Goal: Information Seeking & Learning: Learn about a topic

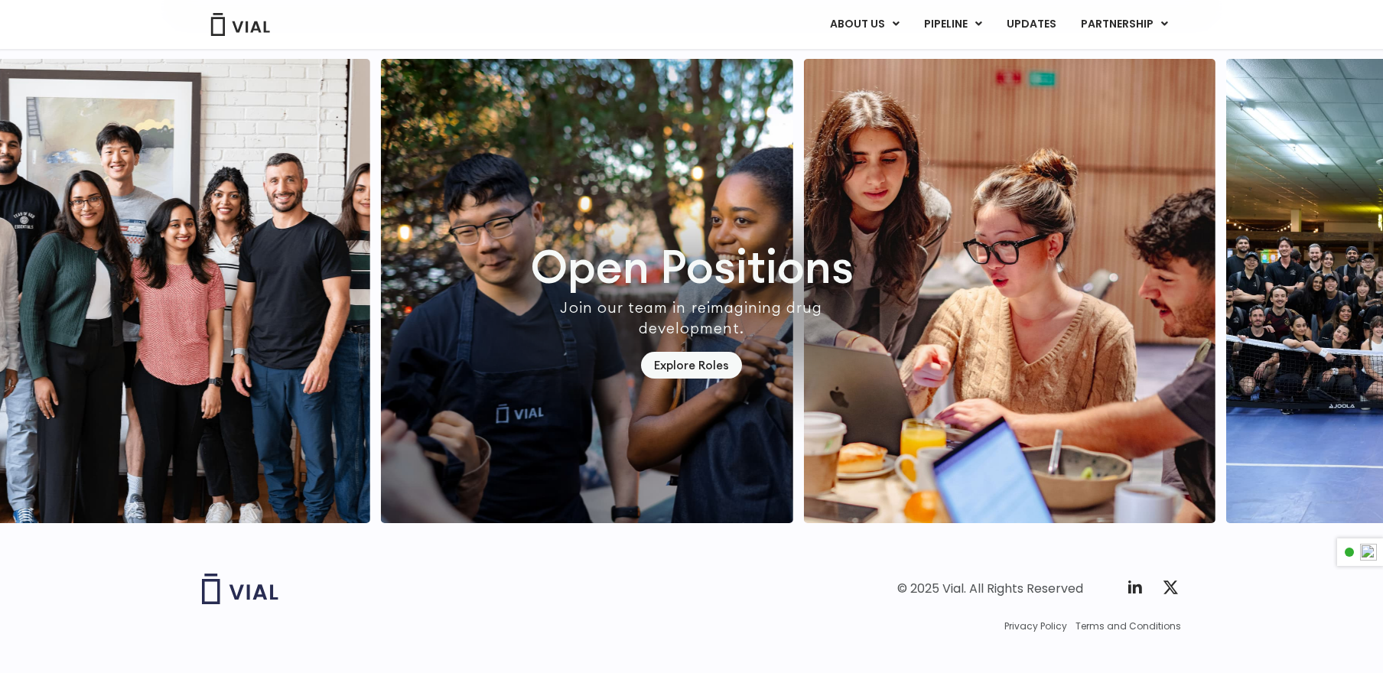
scroll to position [4361, 0]
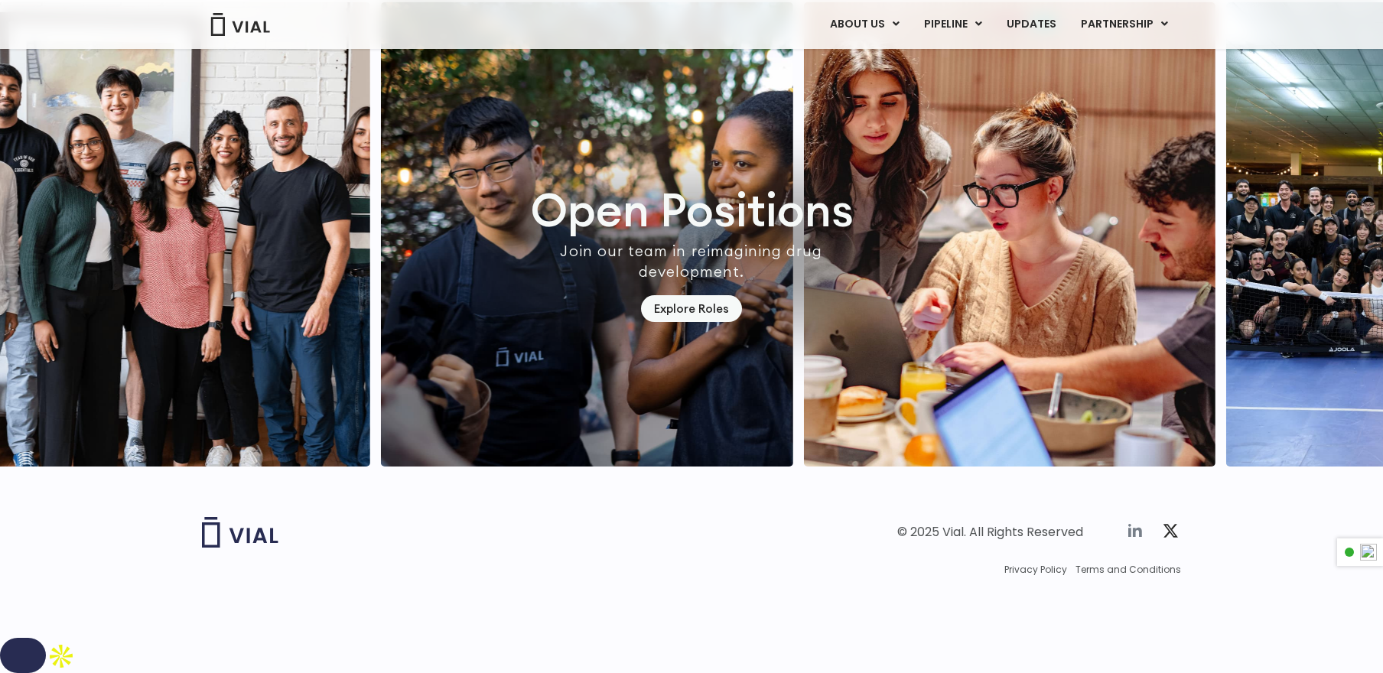
click at [1134, 540] on icon at bounding box center [1135, 531] width 18 height 18
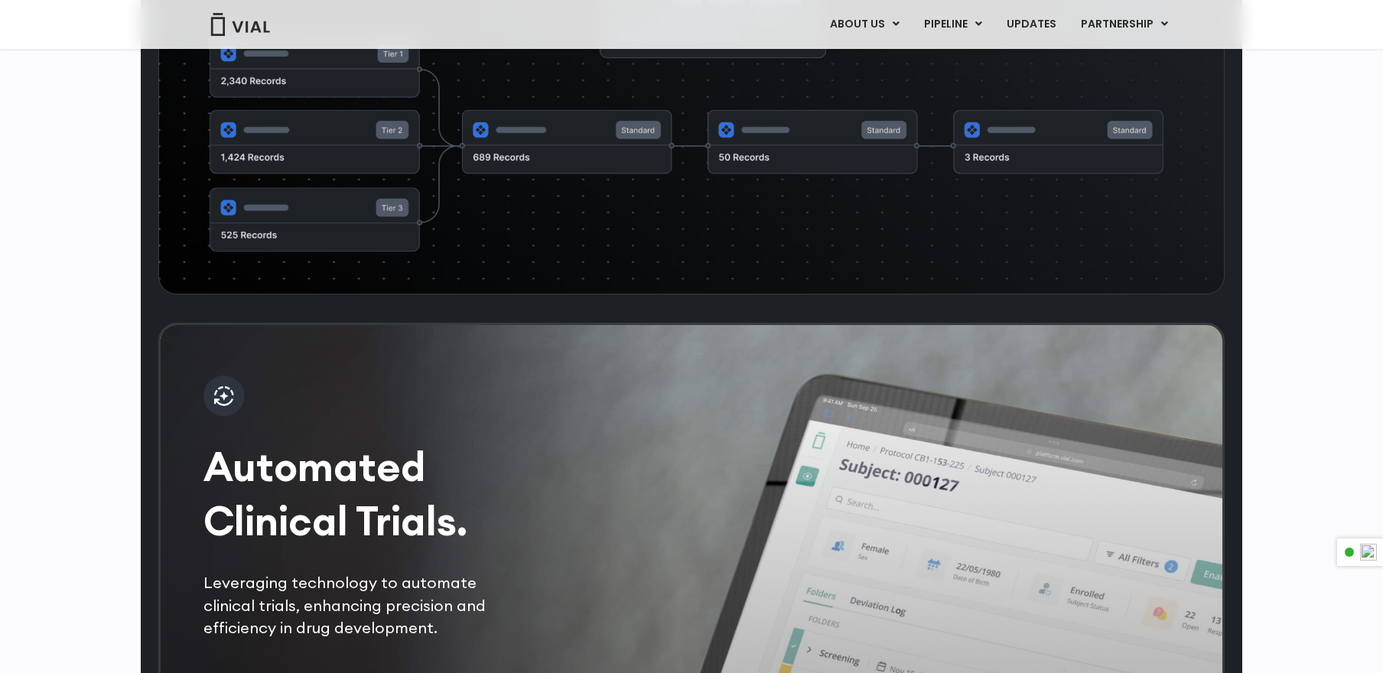
scroll to position [2718, 0]
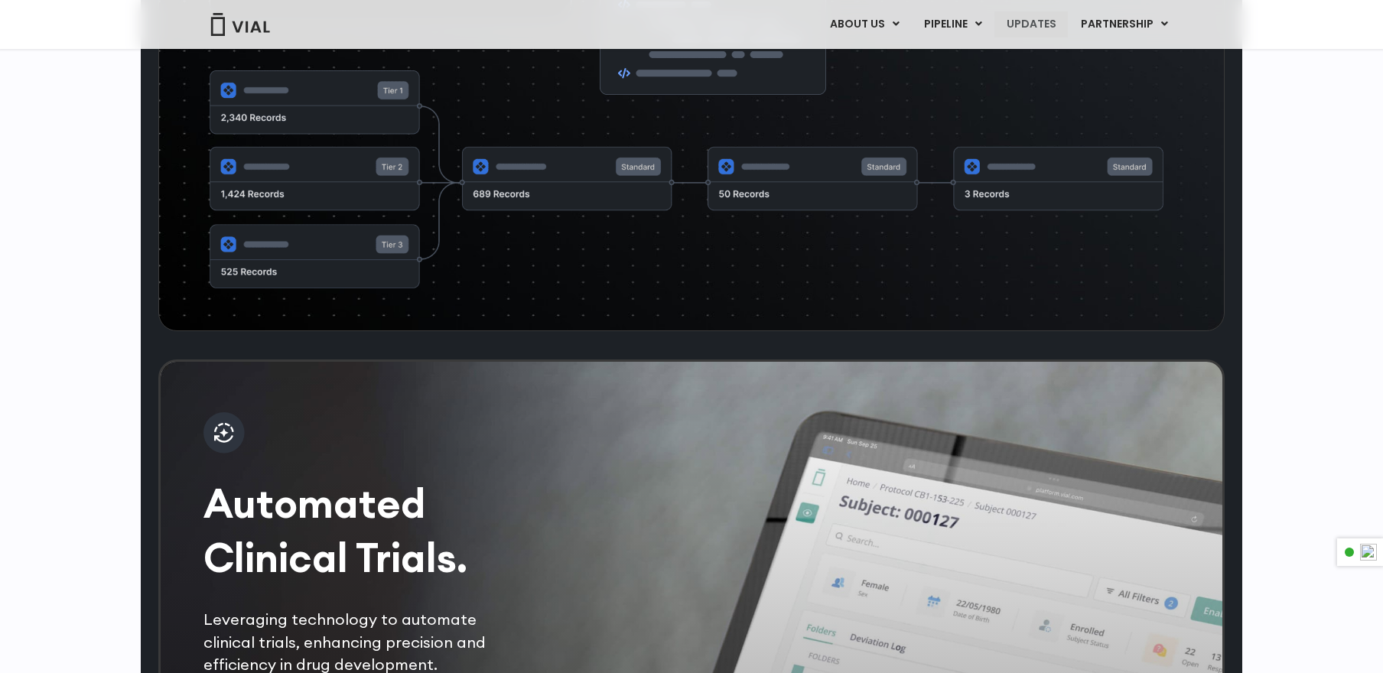
click at [1039, 19] on link "UPDATES" at bounding box center [1031, 24] width 73 height 26
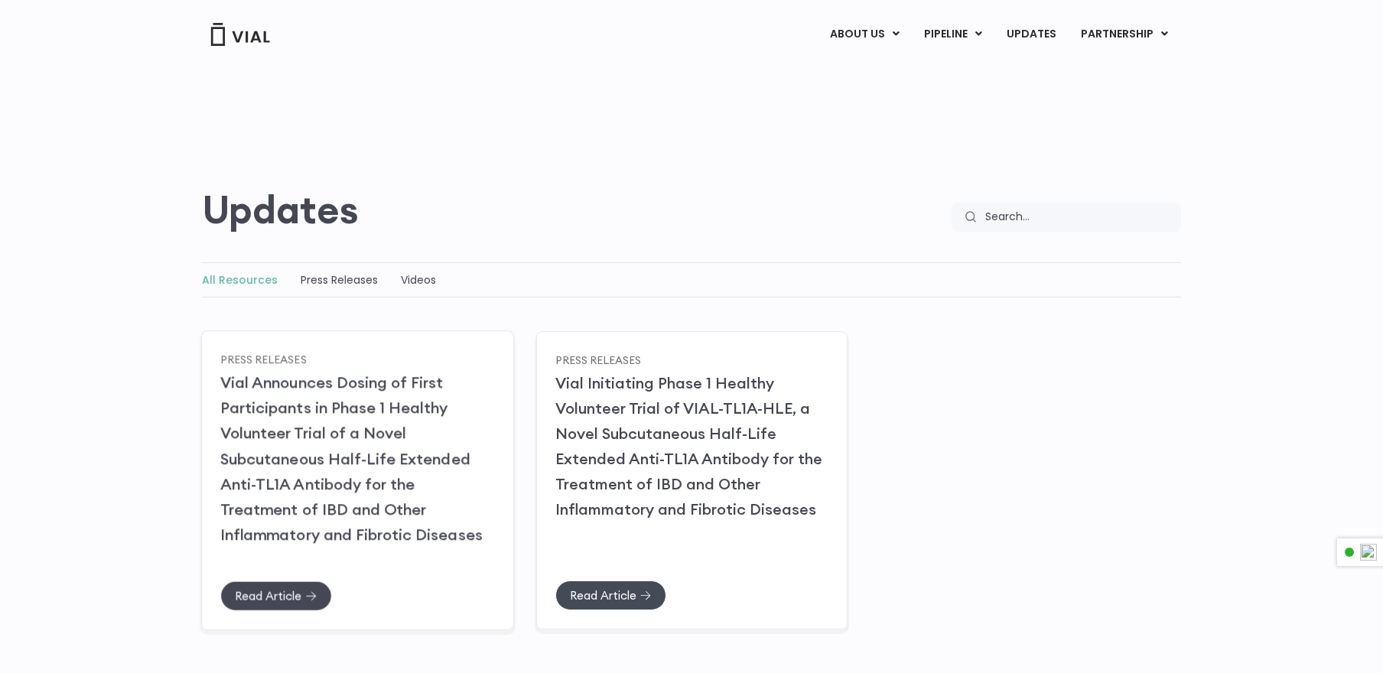
click at [292, 587] on link "Read Article" at bounding box center [276, 596] width 112 height 30
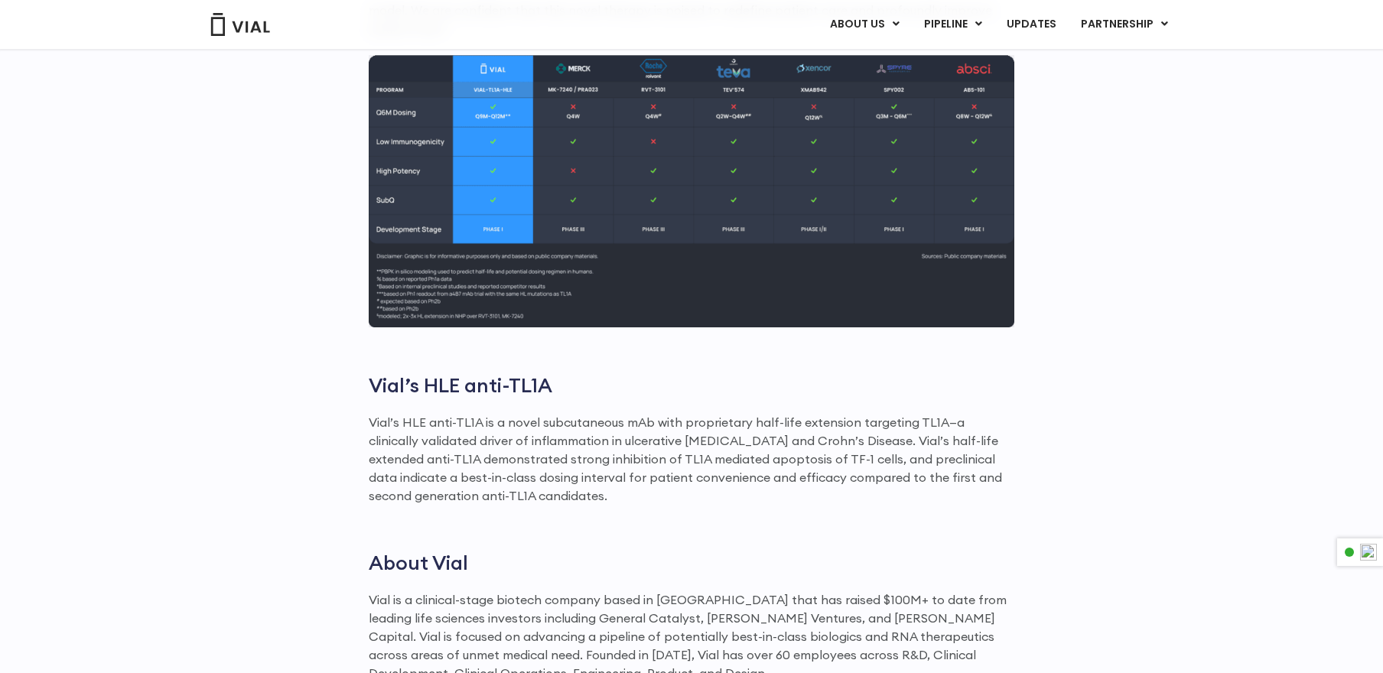
scroll to position [950, 0]
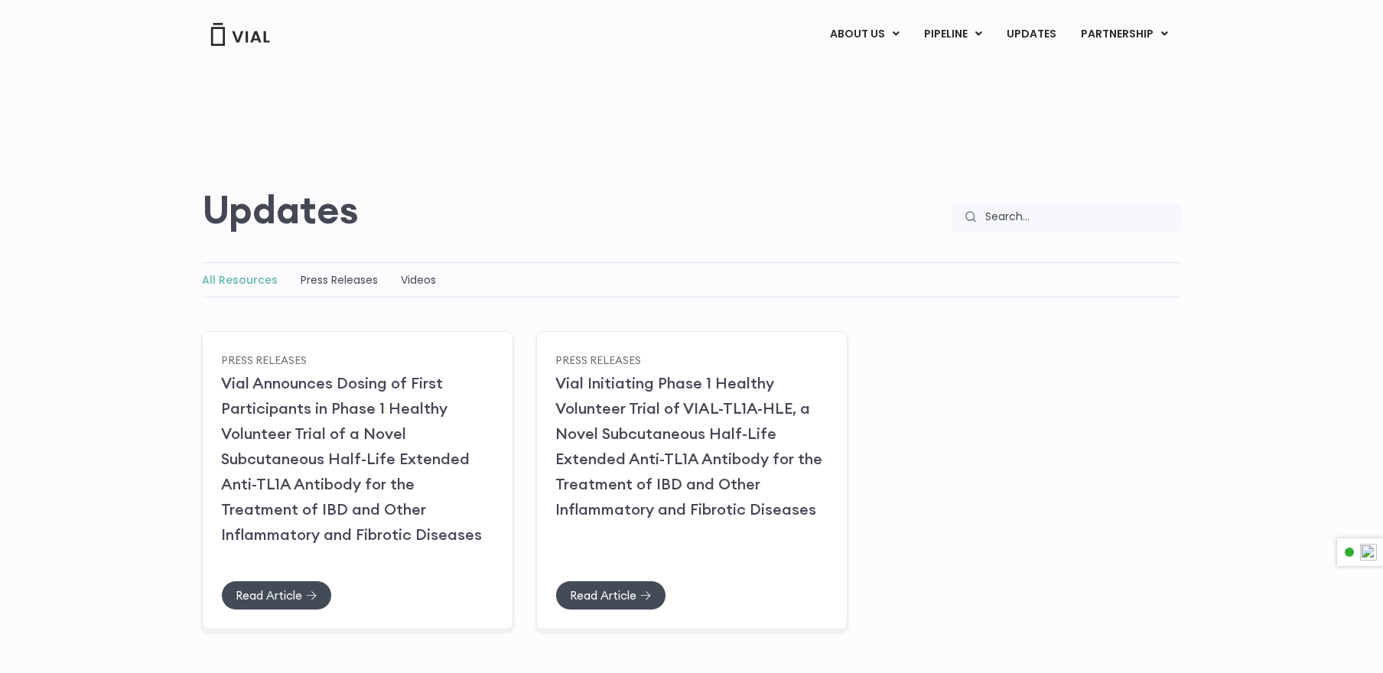
click at [230, 34] on img at bounding box center [240, 34] width 61 height 23
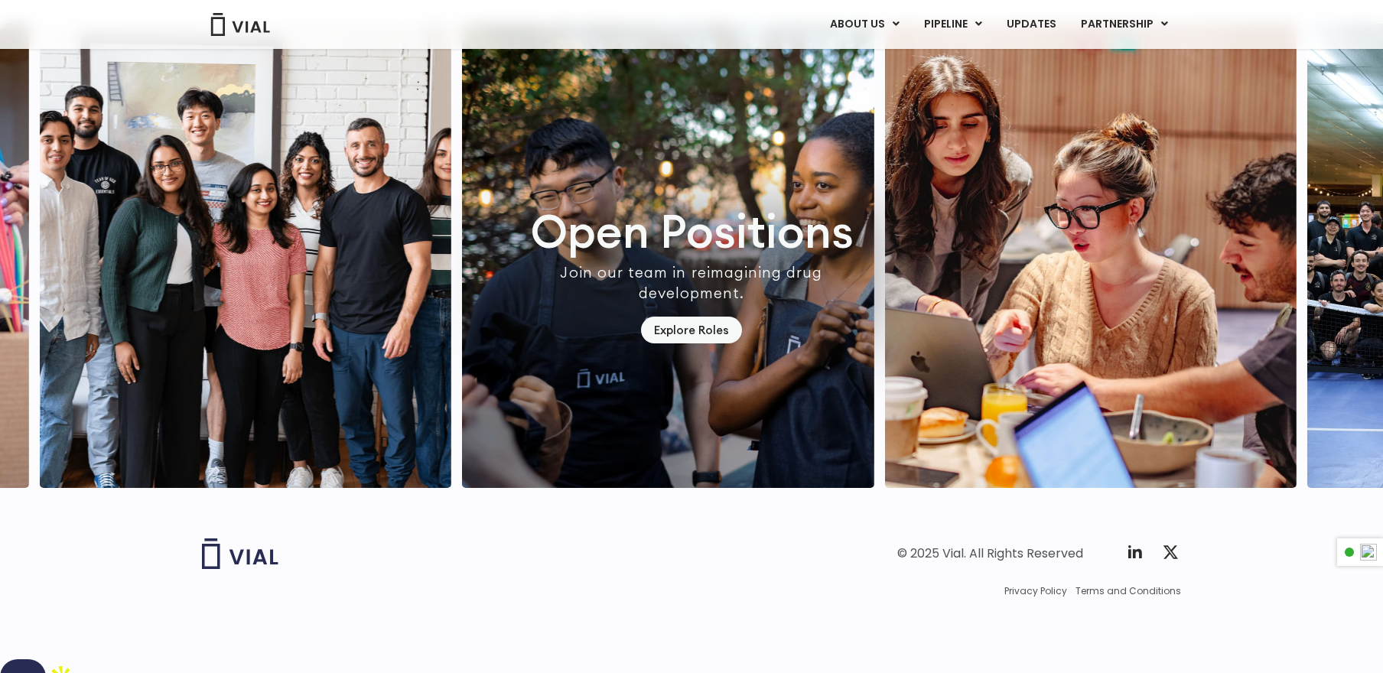
scroll to position [4361, 0]
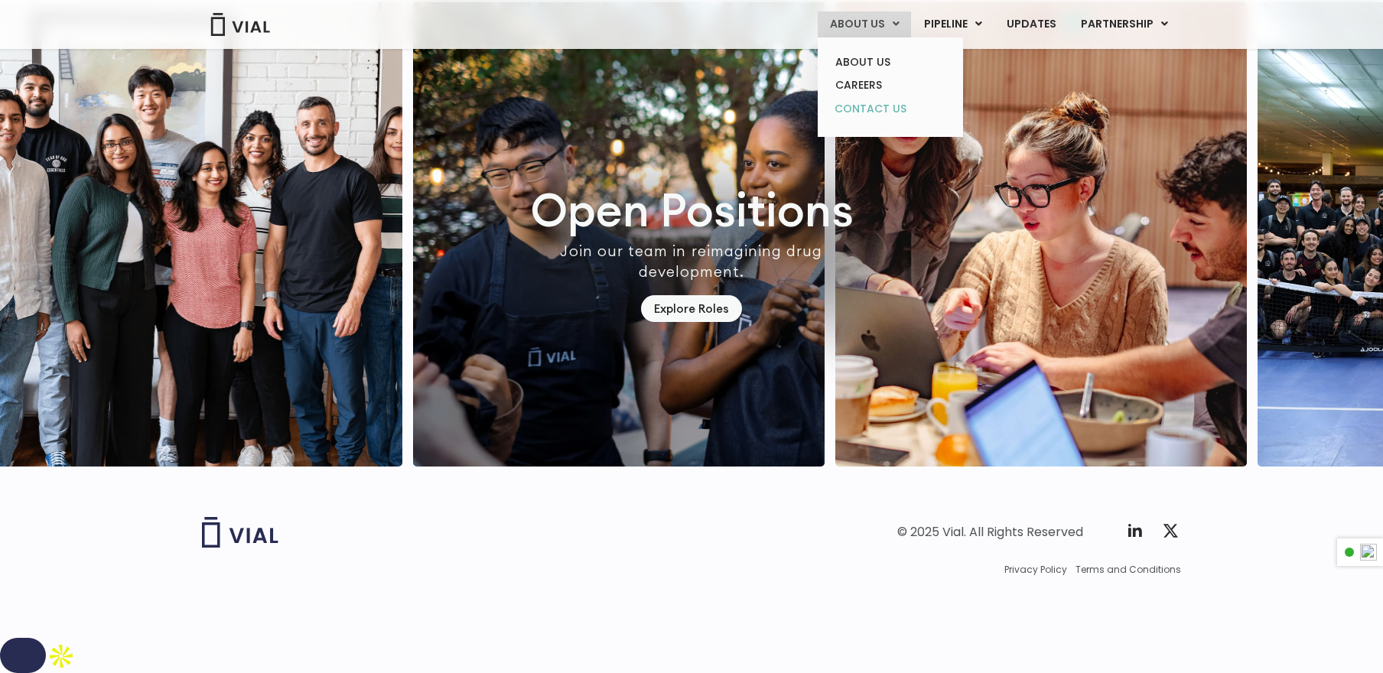
click at [874, 106] on link "CONTACT US" at bounding box center [890, 109] width 134 height 24
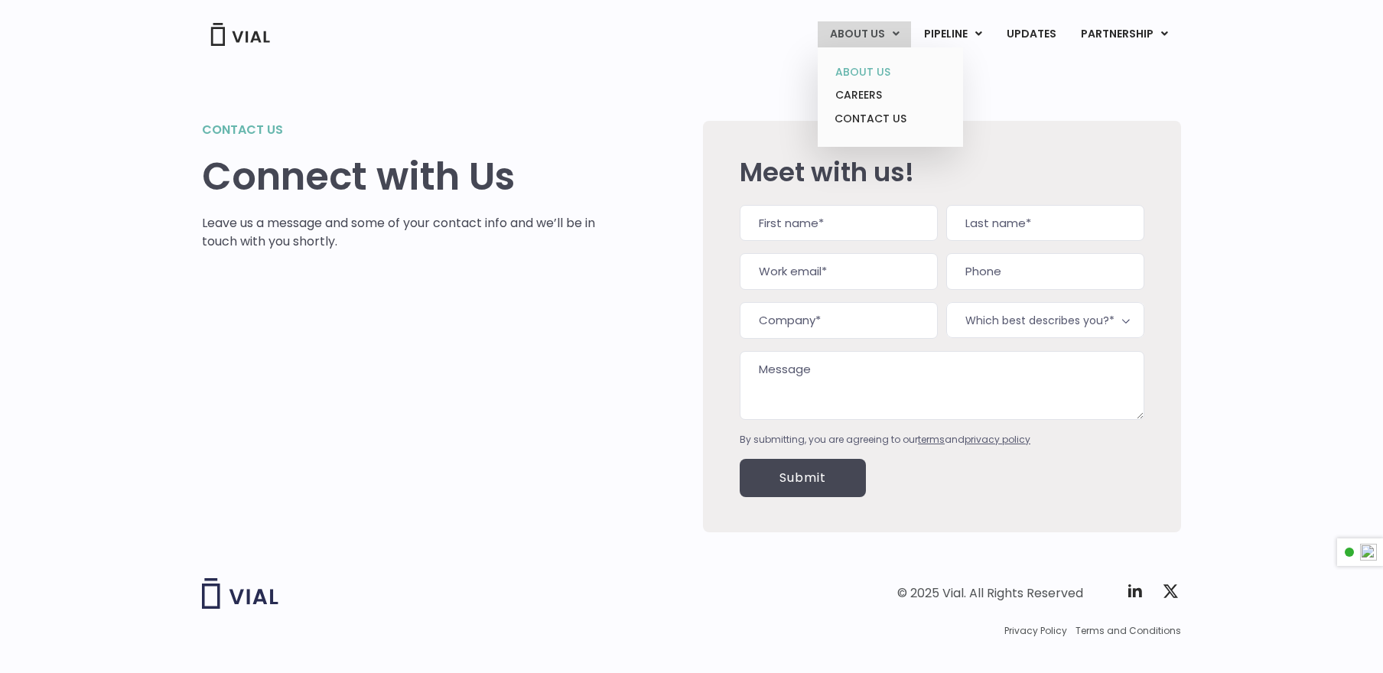
click at [847, 70] on link "ABOUT US" at bounding box center [890, 72] width 134 height 24
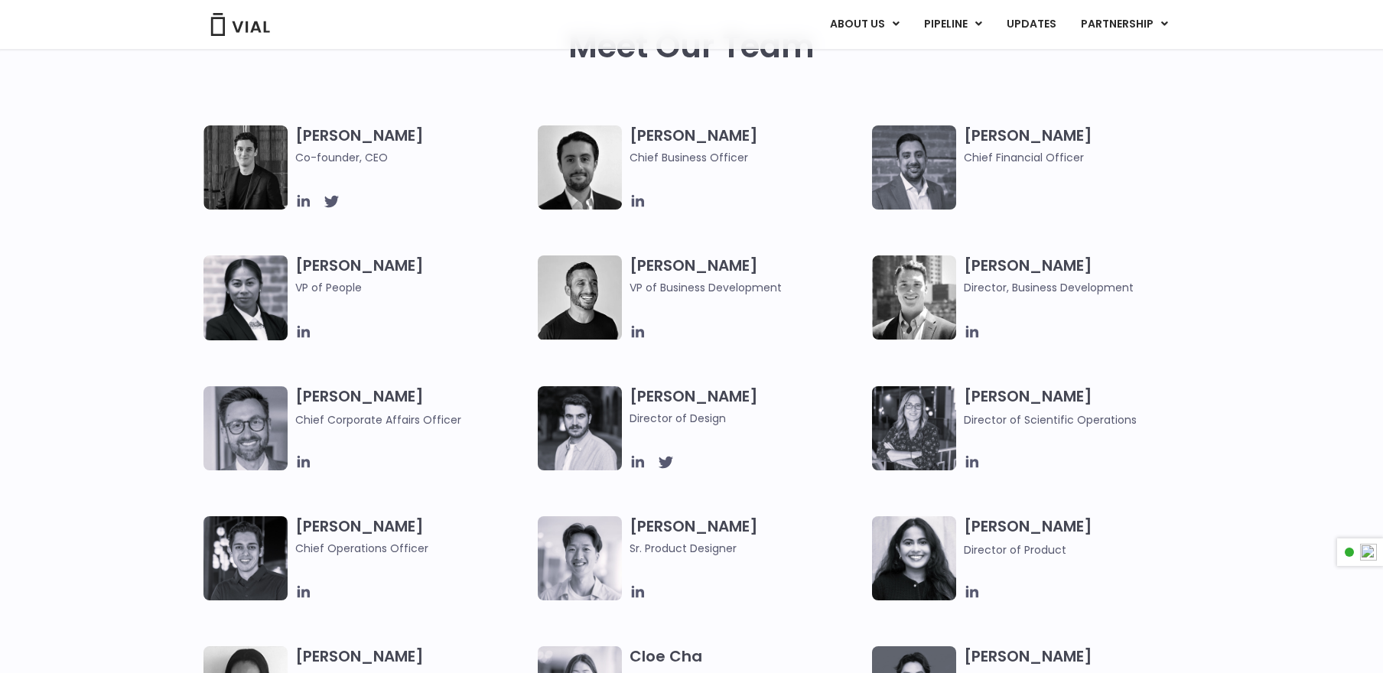
scroll to position [715, 0]
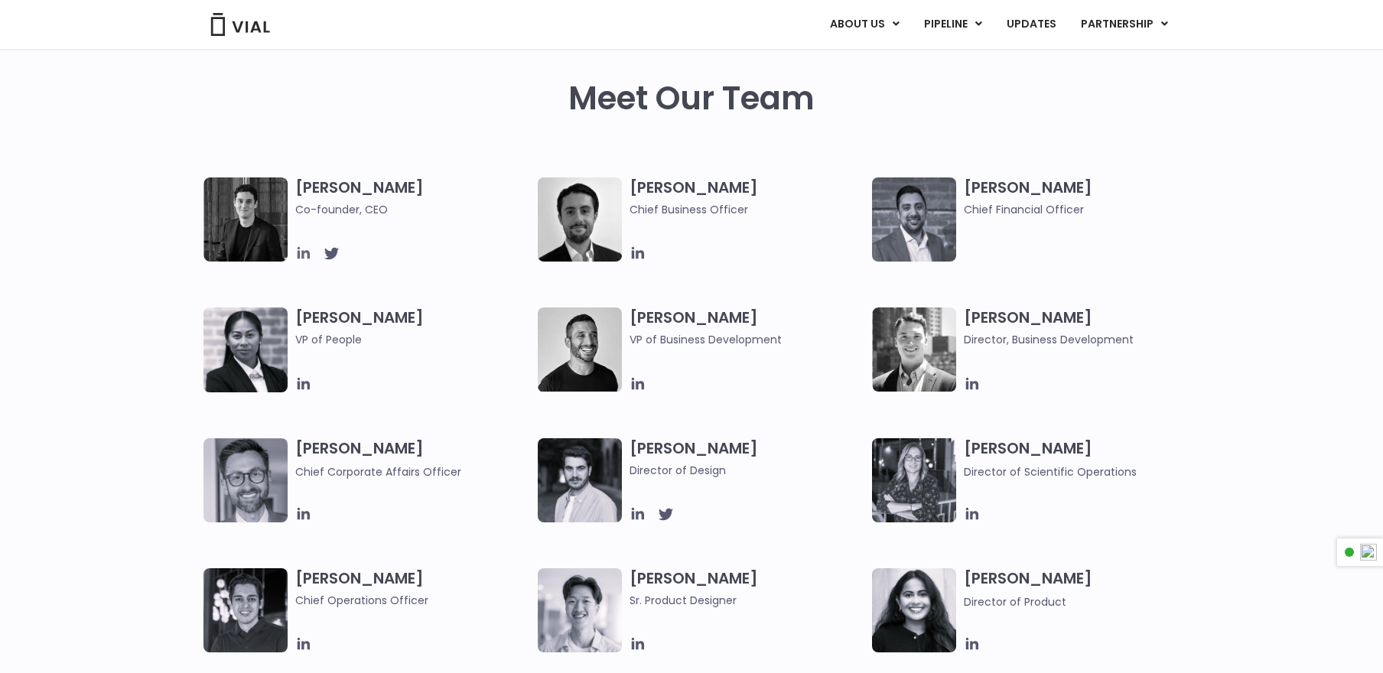
click at [301, 252] on icon at bounding box center [303, 253] width 17 height 17
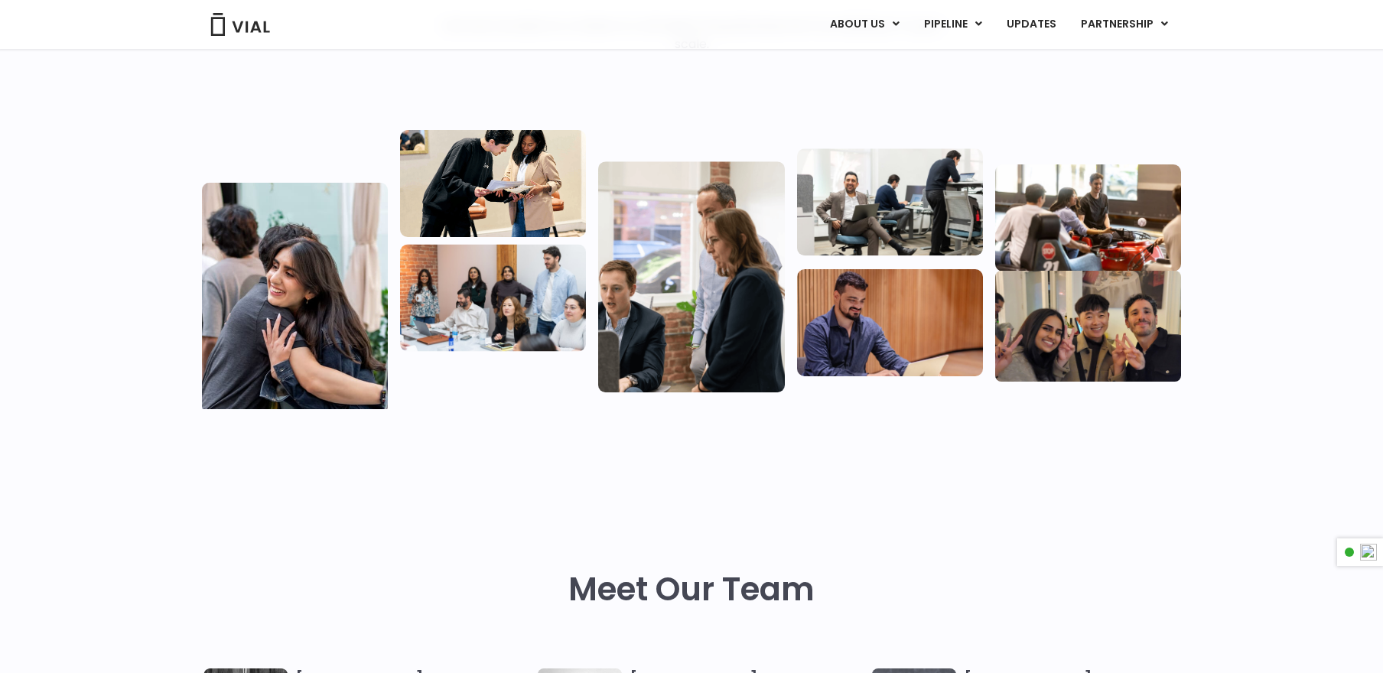
scroll to position [235, 0]
